Goal: Transaction & Acquisition: Purchase product/service

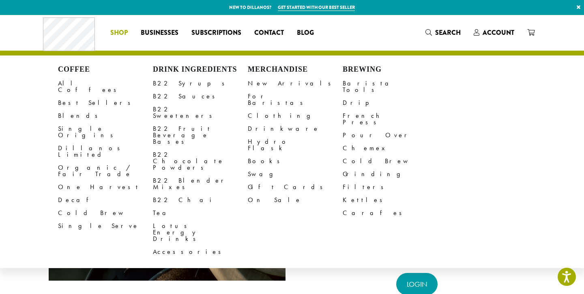
click at [124, 29] on span "Shop" at bounding box center [118, 33] width 17 height 10
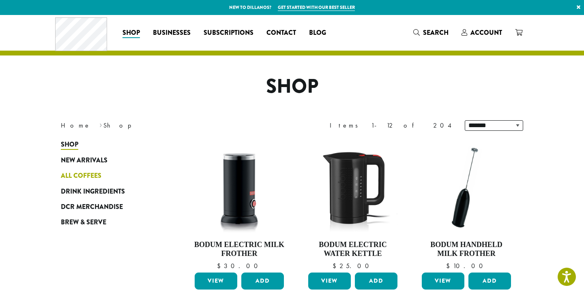
click at [86, 173] on span "All Coffees" at bounding box center [81, 176] width 41 height 10
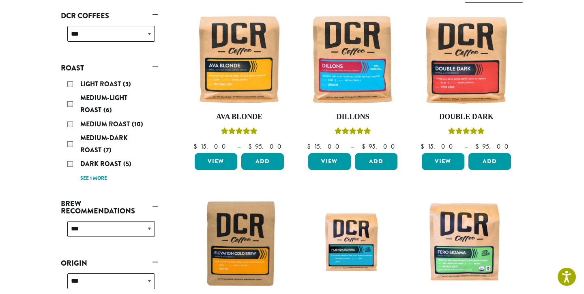
scroll to position [131, 0]
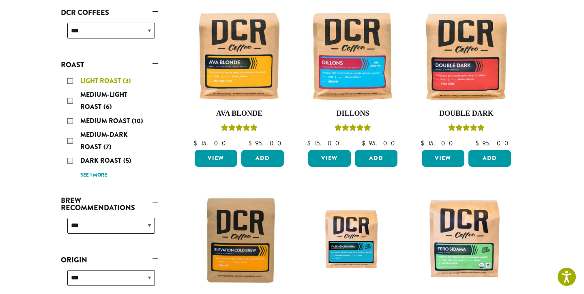
click at [108, 78] on span "Light Roast" at bounding box center [101, 80] width 43 height 9
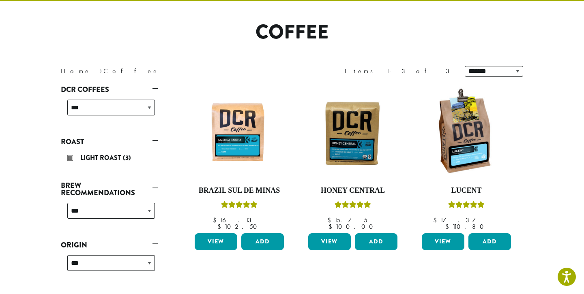
scroll to position [50, 0]
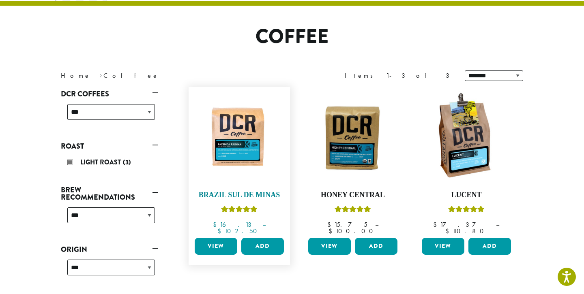
click at [242, 144] on img at bounding box center [239, 138] width 93 height 70
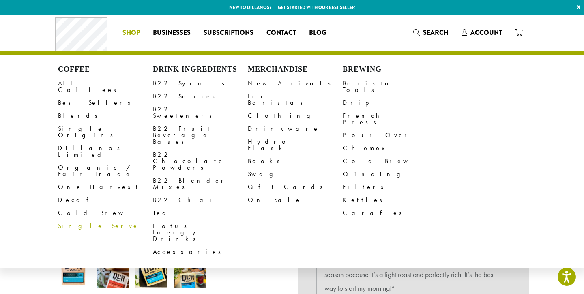
click at [137, 36] on span "Shop" at bounding box center [130, 33] width 17 height 10
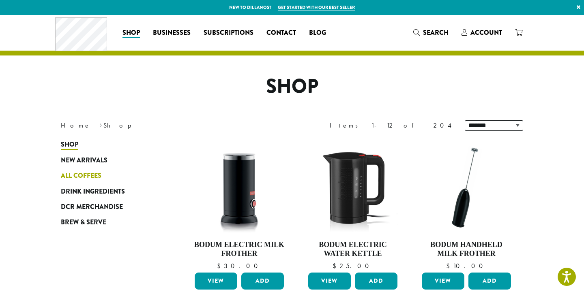
click at [76, 178] on span "All Coffees" at bounding box center [81, 176] width 41 height 10
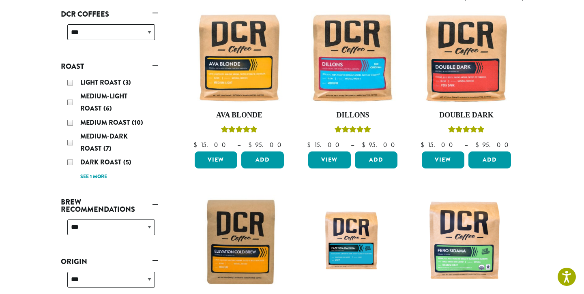
scroll to position [137, 0]
